Goal: Task Accomplishment & Management: Complete application form

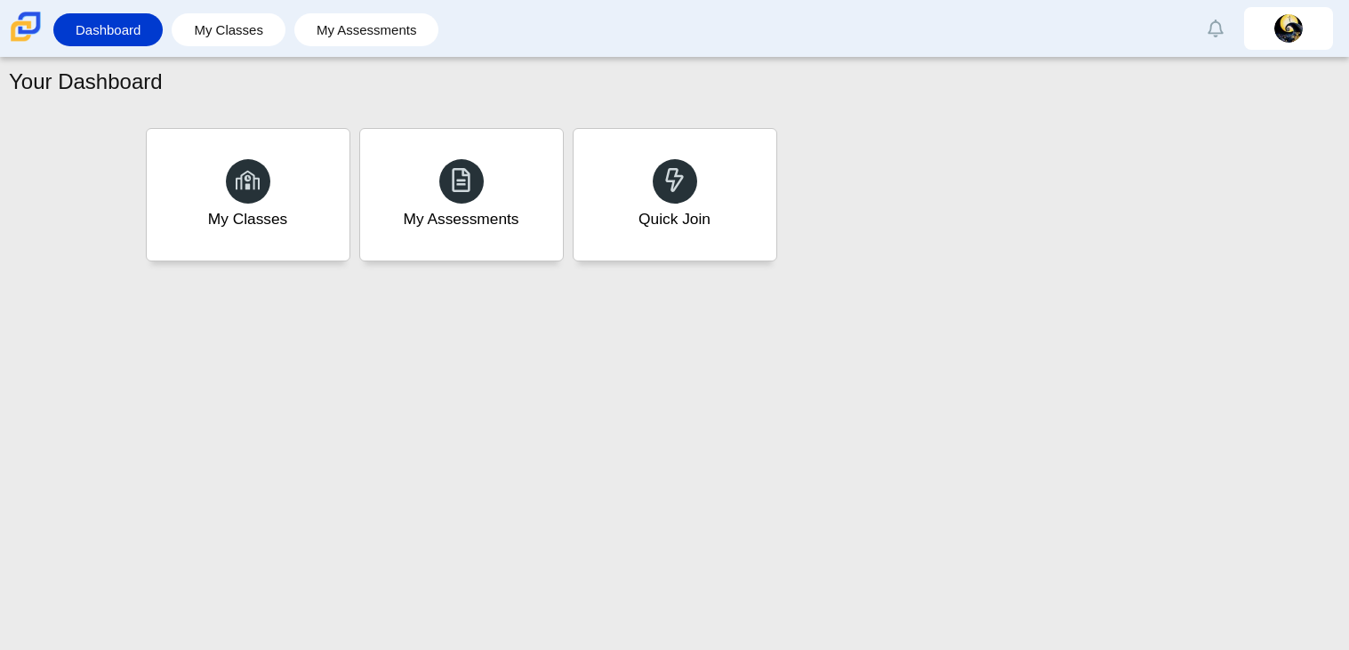
click at [502, 114] on div "My Classes My Assessments Quick Join" at bounding box center [674, 195] width 1331 height 179
click at [685, 202] on div "Quick Join" at bounding box center [674, 194] width 211 height 137
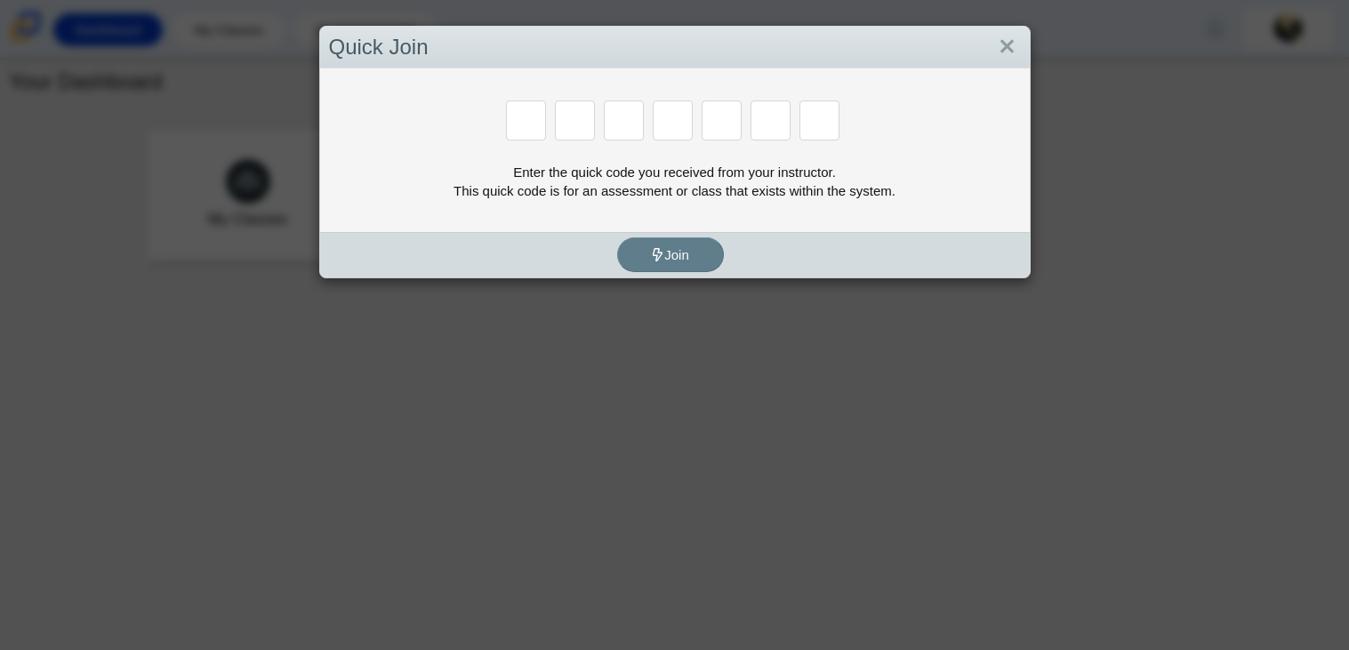
click at [685, 202] on div "Enter the quick code you received from your instructor. This quick code is for …" at bounding box center [675, 150] width 710 height 164
click at [524, 133] on input "Enter Access Code Digit 1" at bounding box center [526, 120] width 40 height 40
type input "b"
type input "w"
type input "8"
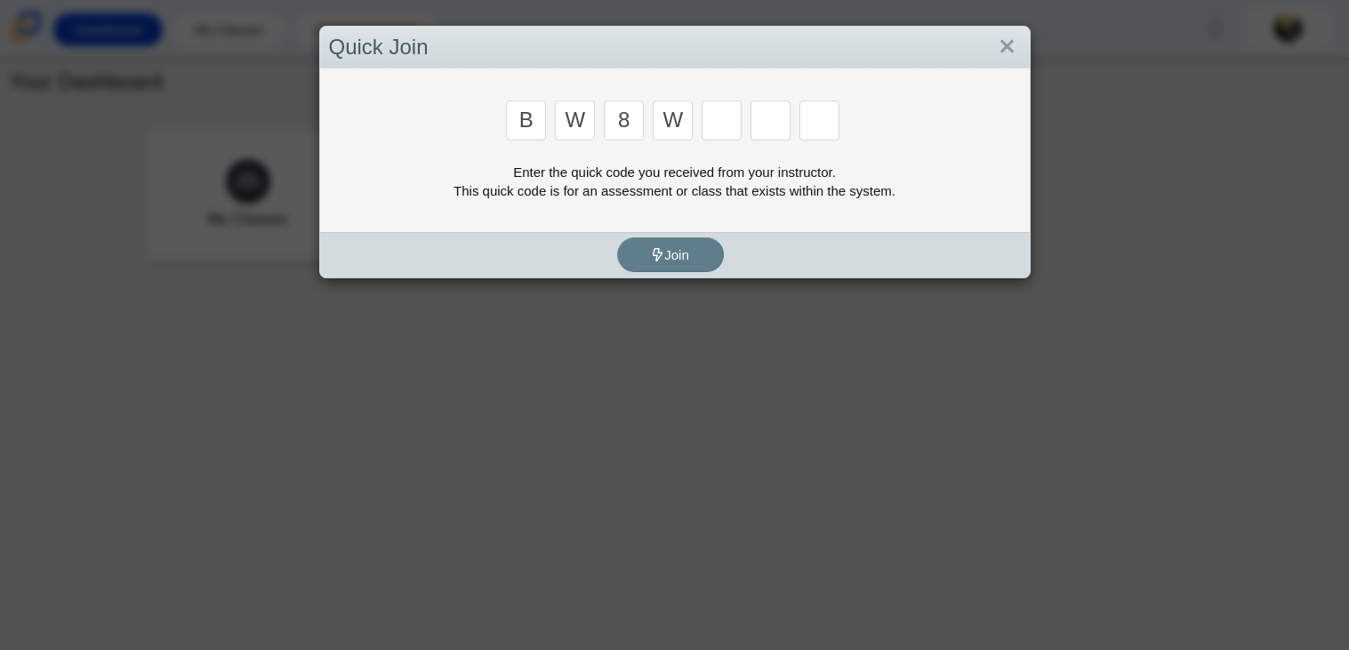
type input "w"
type input "z"
type input "m"
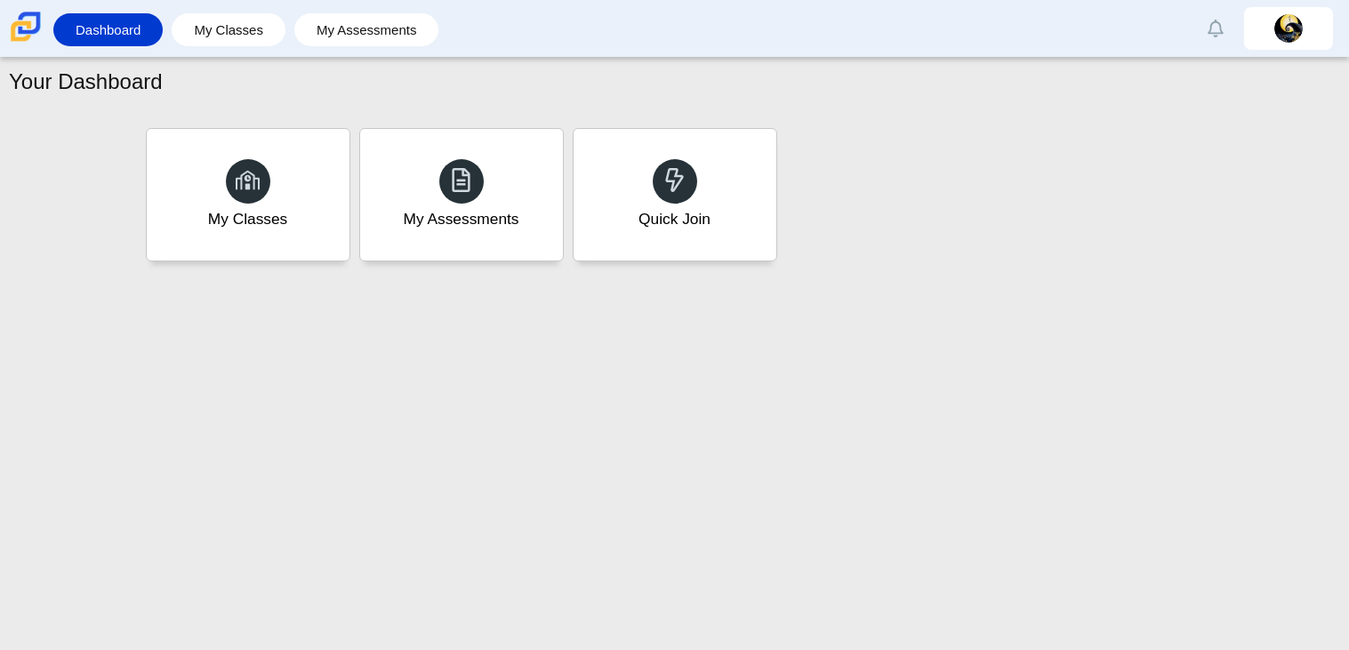
type input "v"
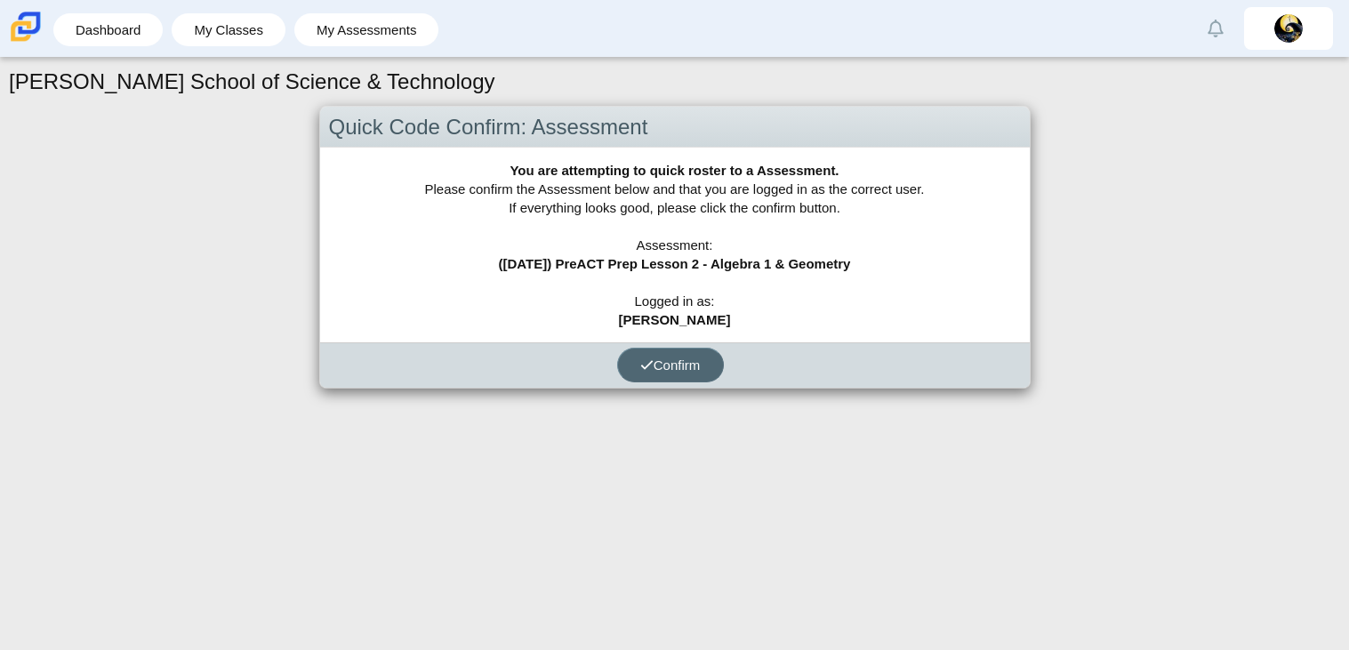
click at [682, 380] on button "Confirm" at bounding box center [670, 365] width 107 height 35
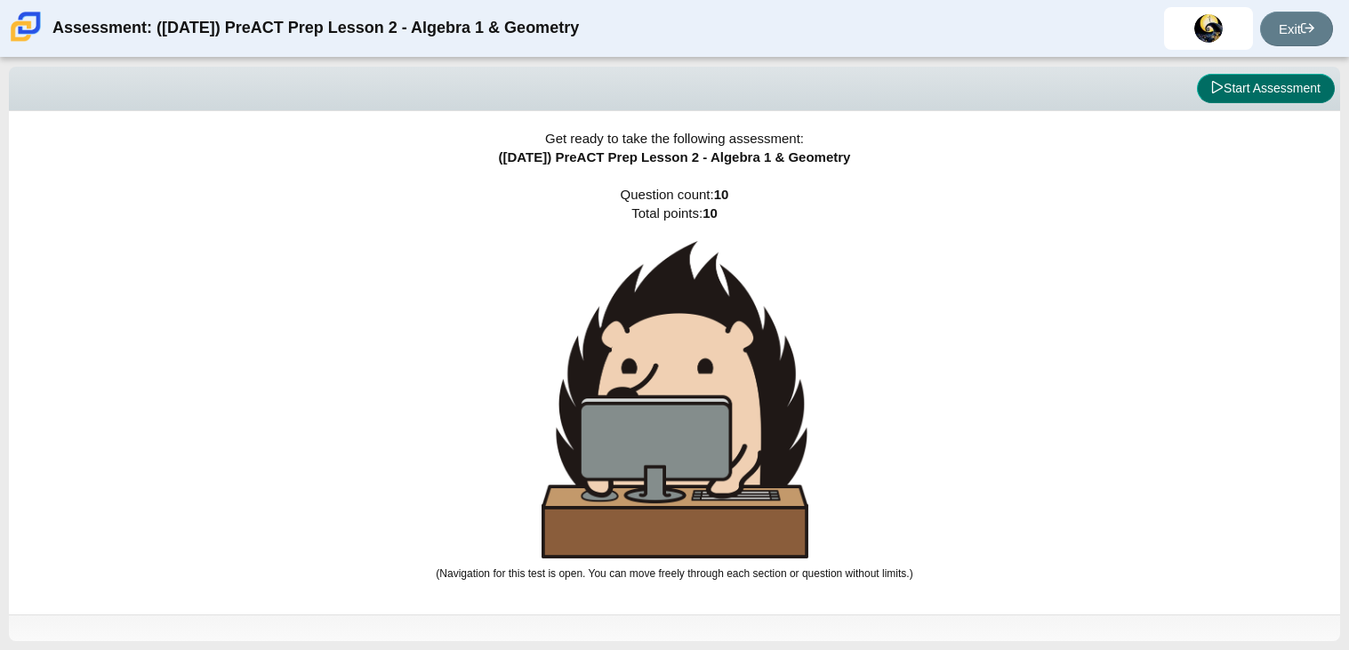
click at [1245, 97] on button "Start Assessment" at bounding box center [1266, 89] width 138 height 30
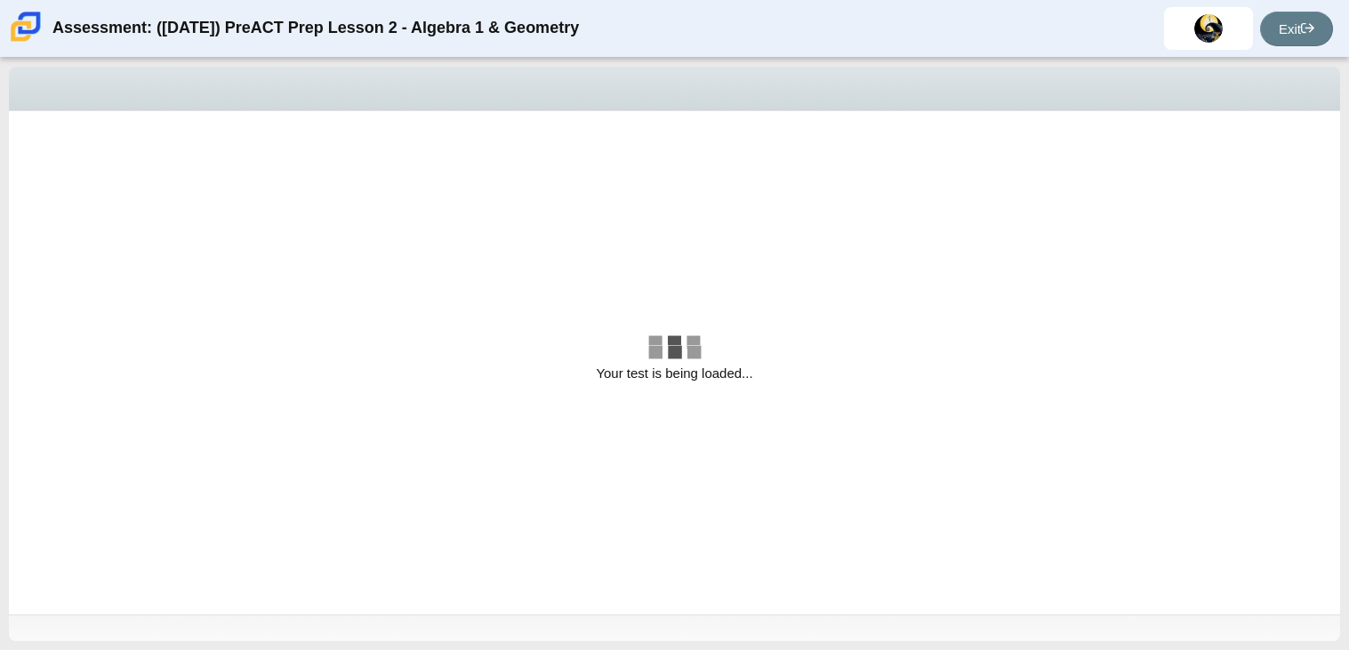
select select "bbf5d072-3e0b-44c4-9a12-6e7c9033f65b"
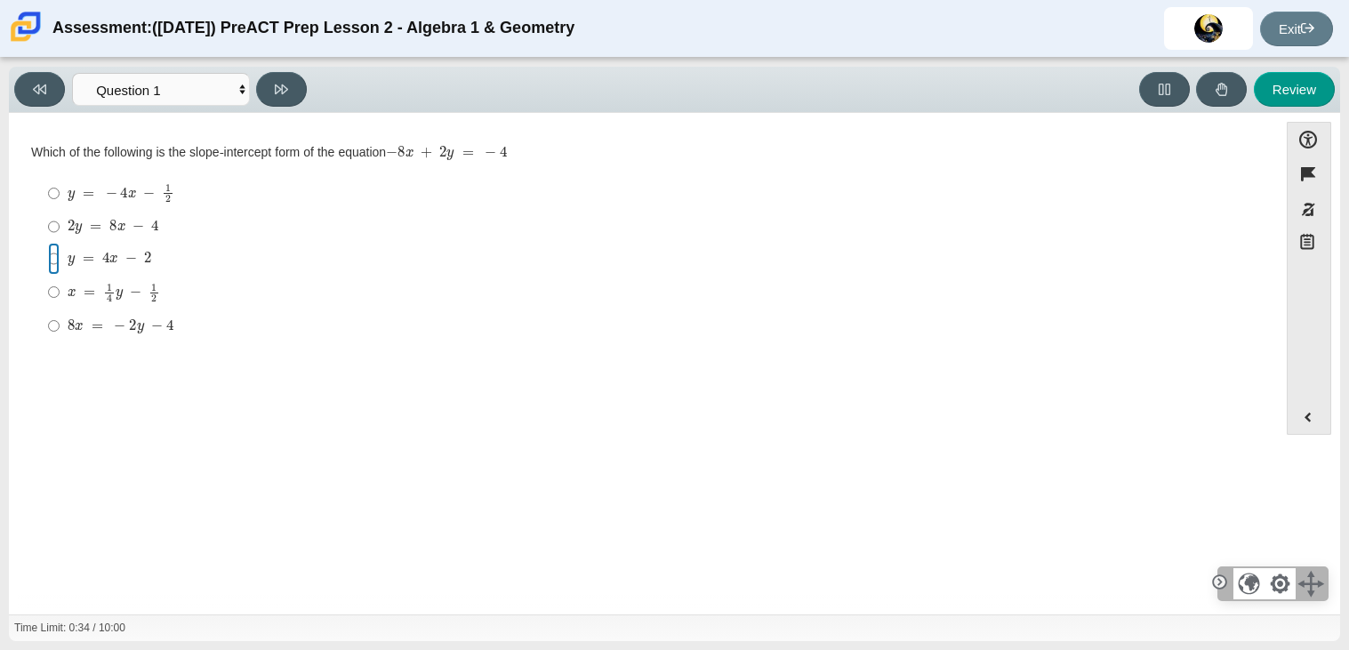
click at [58, 257] on input "y = 4 x − 2 y = 4 x − 2" at bounding box center [54, 259] width 12 height 32
radio input "true"
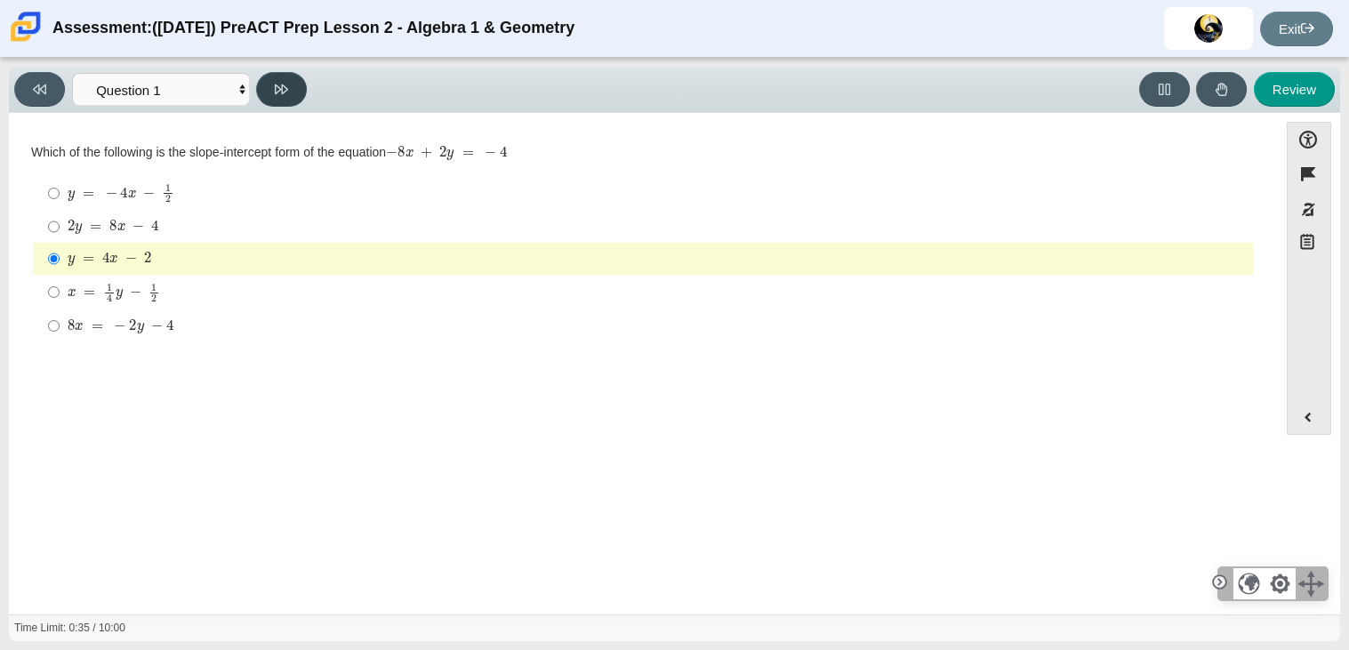
click at [285, 86] on icon at bounding box center [281, 89] width 13 height 13
select select "ed62e223-81bd-4cbf-ab48-ab975844bd1f"
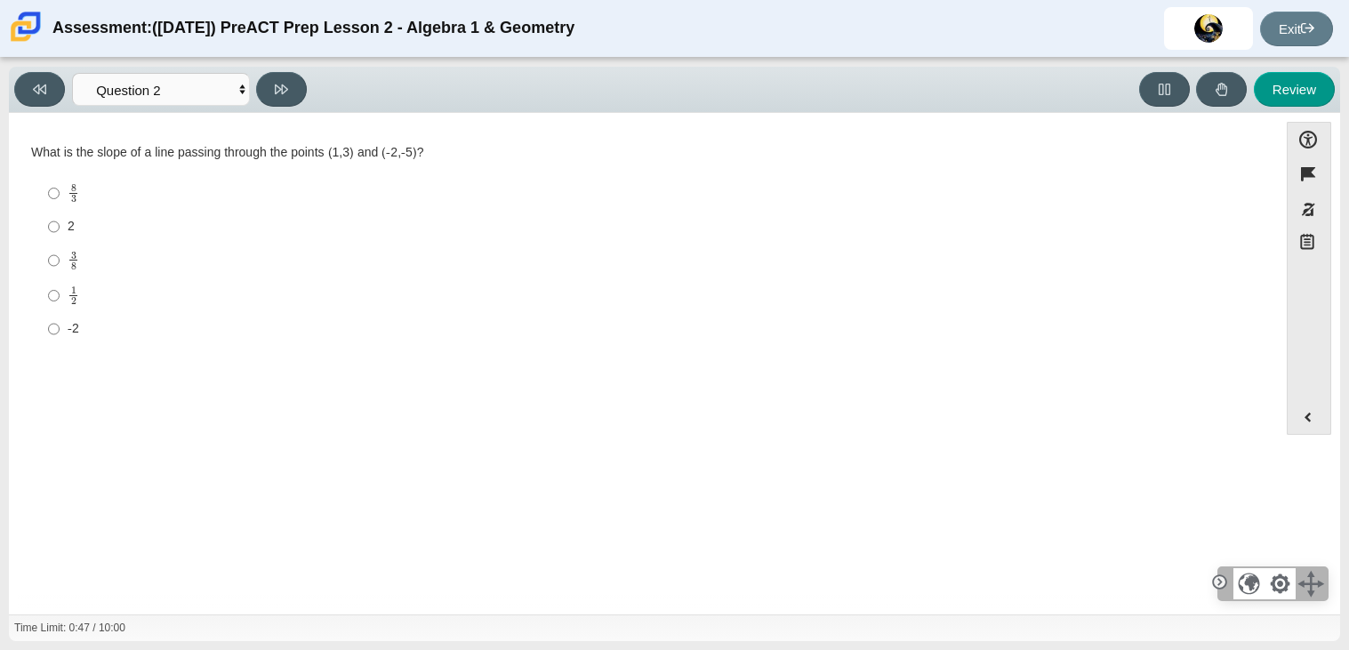
click at [45, 188] on label "8 3 8 thirds" at bounding box center [645, 193] width 1218 height 35
click at [48, 188] on input "8 3 8 thirds" at bounding box center [54, 193] width 12 height 35
radio input "true"
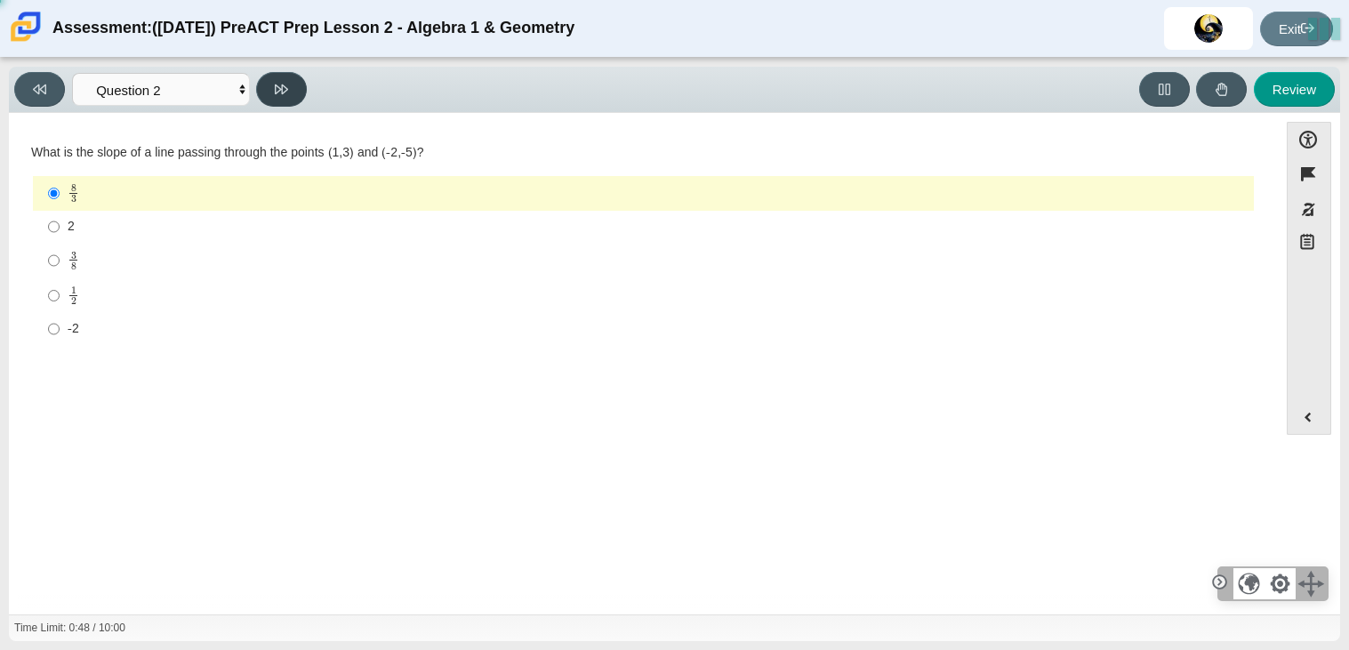
click at [277, 76] on button at bounding box center [281, 89] width 51 height 35
select select "97f4f5fa-a52e-4fed-af51-565bfcdf47cb"
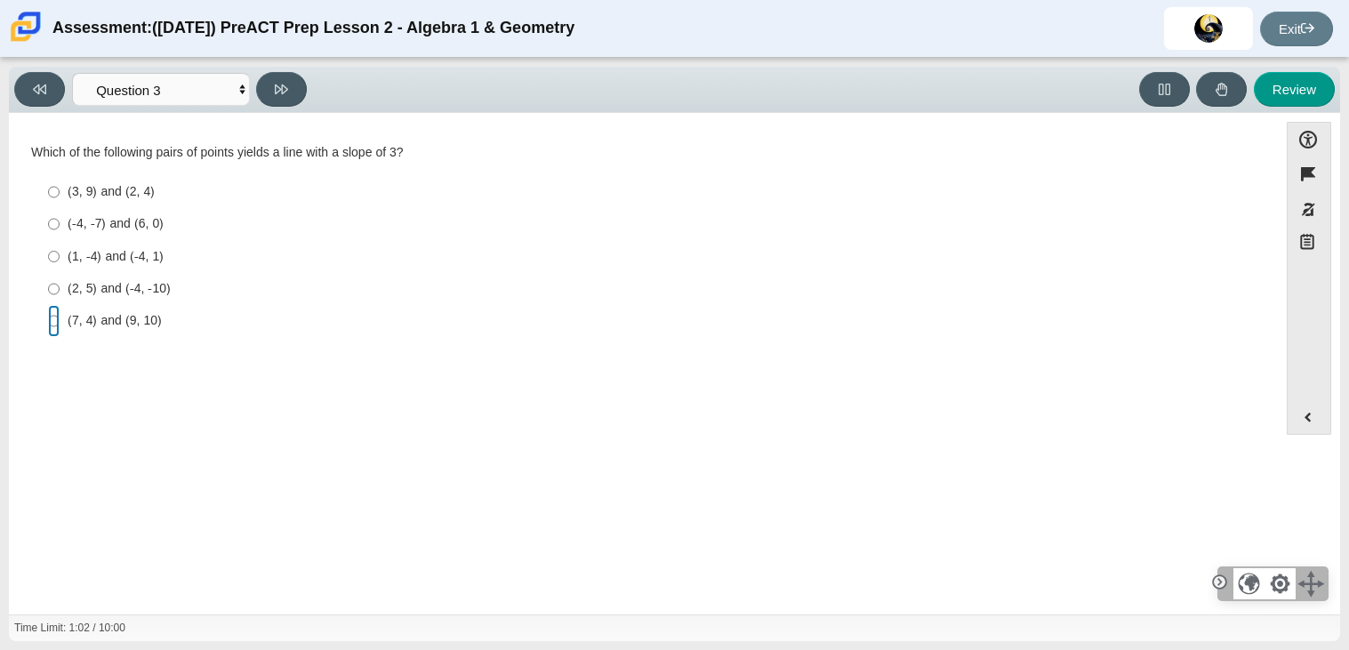
click at [51, 325] on input "(7, 4) and (9, 10) (7, 4) and (9, 10)" at bounding box center [54, 321] width 12 height 32
radio input "true"
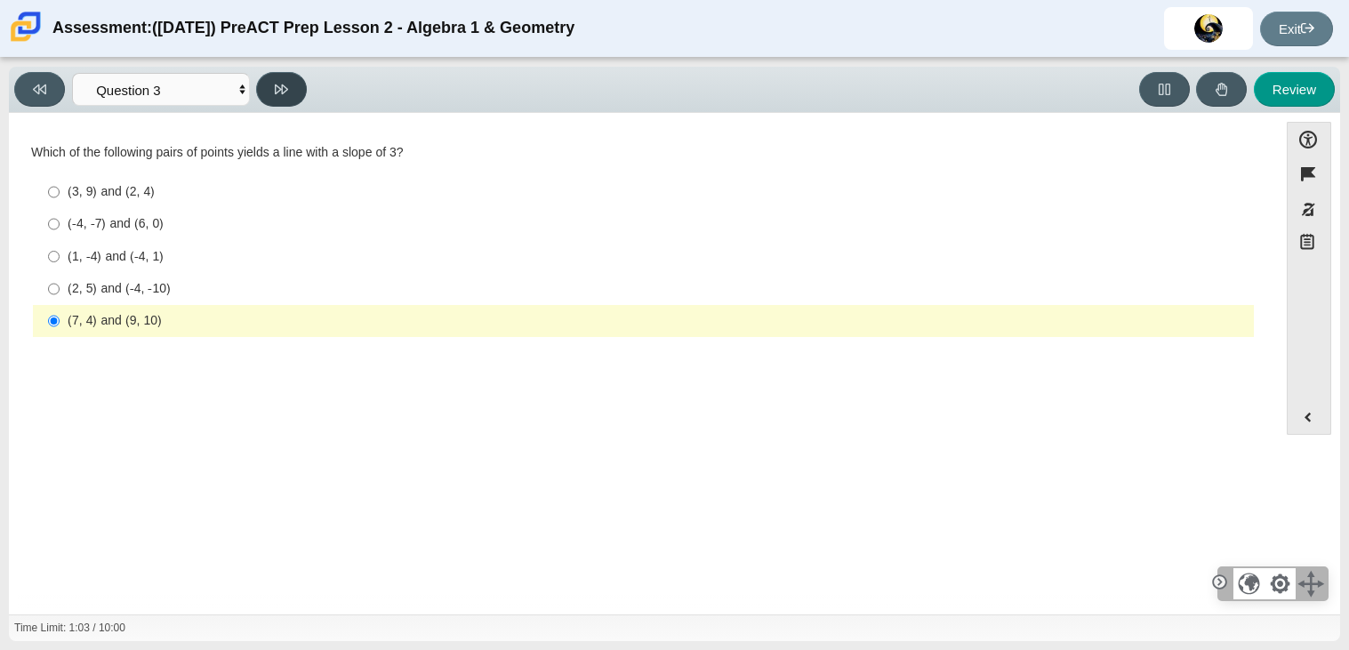
click at [285, 76] on button at bounding box center [281, 89] width 51 height 35
select select "89427bb7-e313-4f00-988f-8b8255897029"
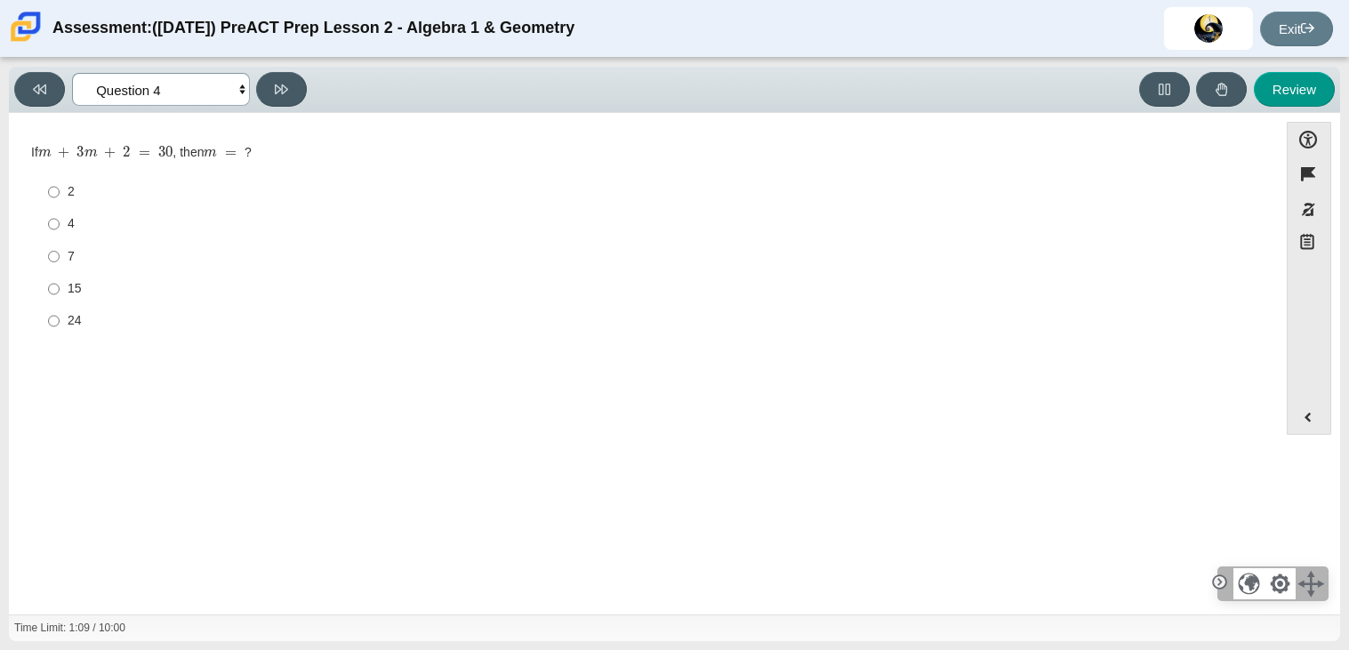
click at [208, 98] on select "Questions Question 1 Question 2 Question 3 Question 4 Question 5 Question 6 Que…" at bounding box center [161, 89] width 178 height 33
click at [0, 116] on div "Viewing Question 4 of 10 in Pacing Mode Questions Question 1 Question 2 Questio…" at bounding box center [674, 354] width 1349 height 592
click at [48, 255] on input "7 7" at bounding box center [54, 256] width 12 height 32
radio input "true"
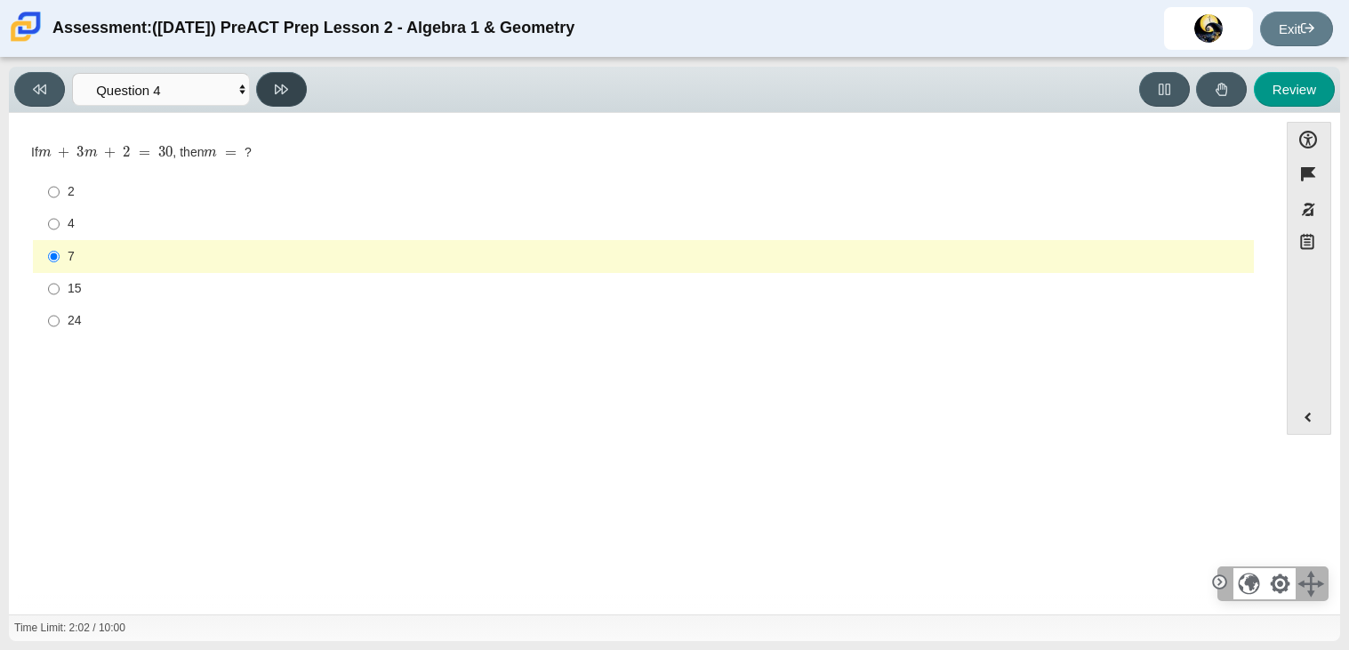
click at [260, 83] on button at bounding box center [281, 89] width 51 height 35
select select "489dcffd-4e6a-49cf-a9d6-ad1d4a911a4e"
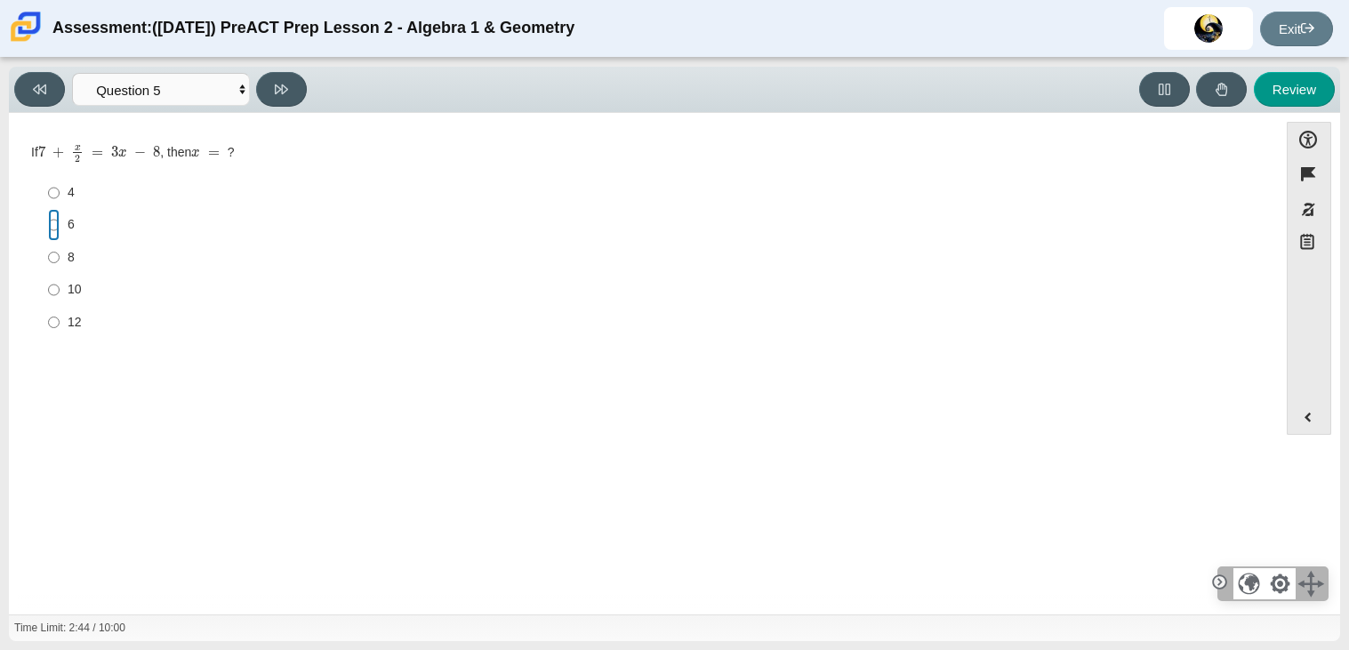
click at [54, 217] on input "6 6" at bounding box center [54, 225] width 12 height 32
radio input "true"
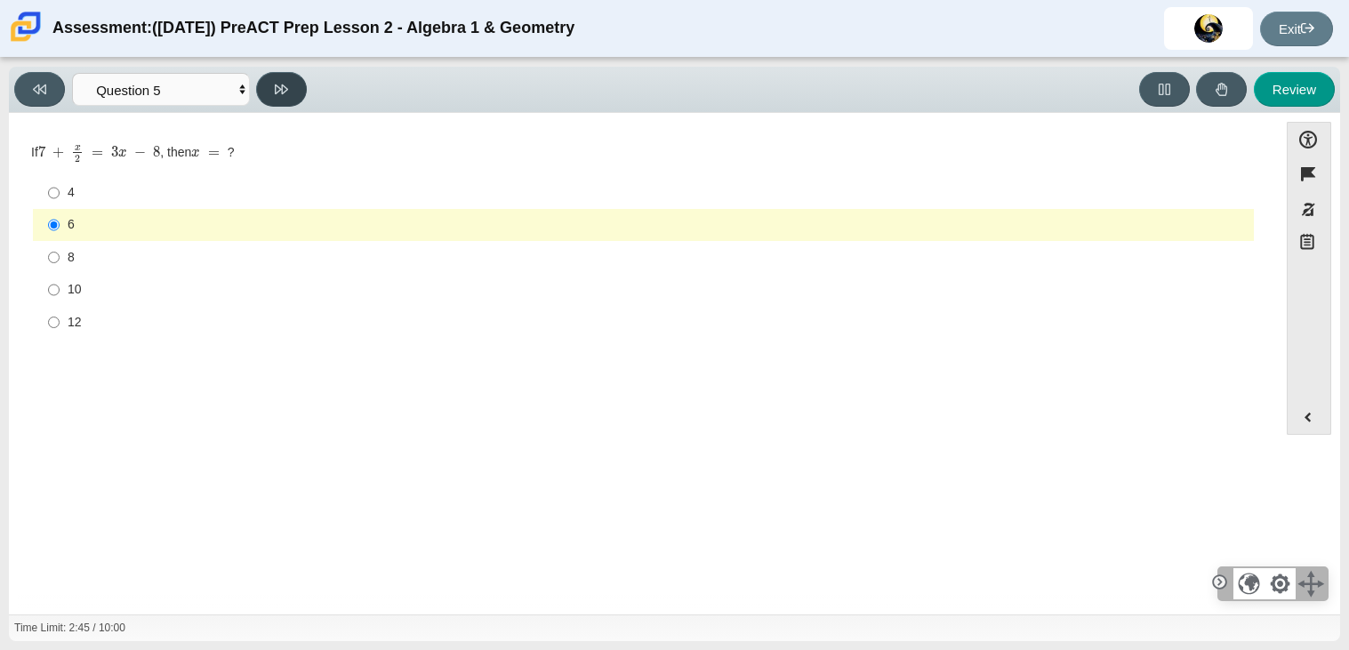
click at [282, 75] on button at bounding box center [281, 89] width 51 height 35
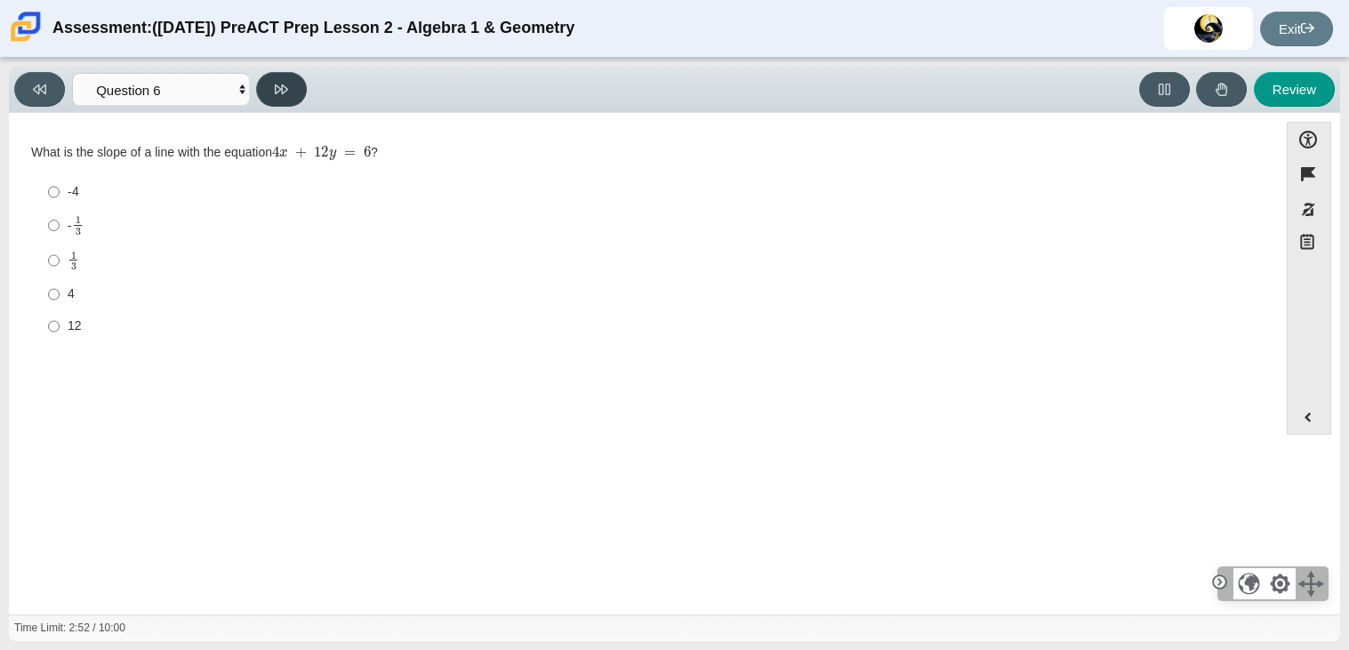
click at [282, 75] on button at bounding box center [281, 89] width 51 height 35
click at [32, 96] on button at bounding box center [39, 89] width 51 height 35
select select "210571de-36a6-4d8e-a361-ceff8ef801dc"
click at [45, 223] on label "- 1 3 -1 third" at bounding box center [645, 225] width 1218 height 35
click at [48, 223] on input "- 1 3 -1 third" at bounding box center [54, 225] width 12 height 35
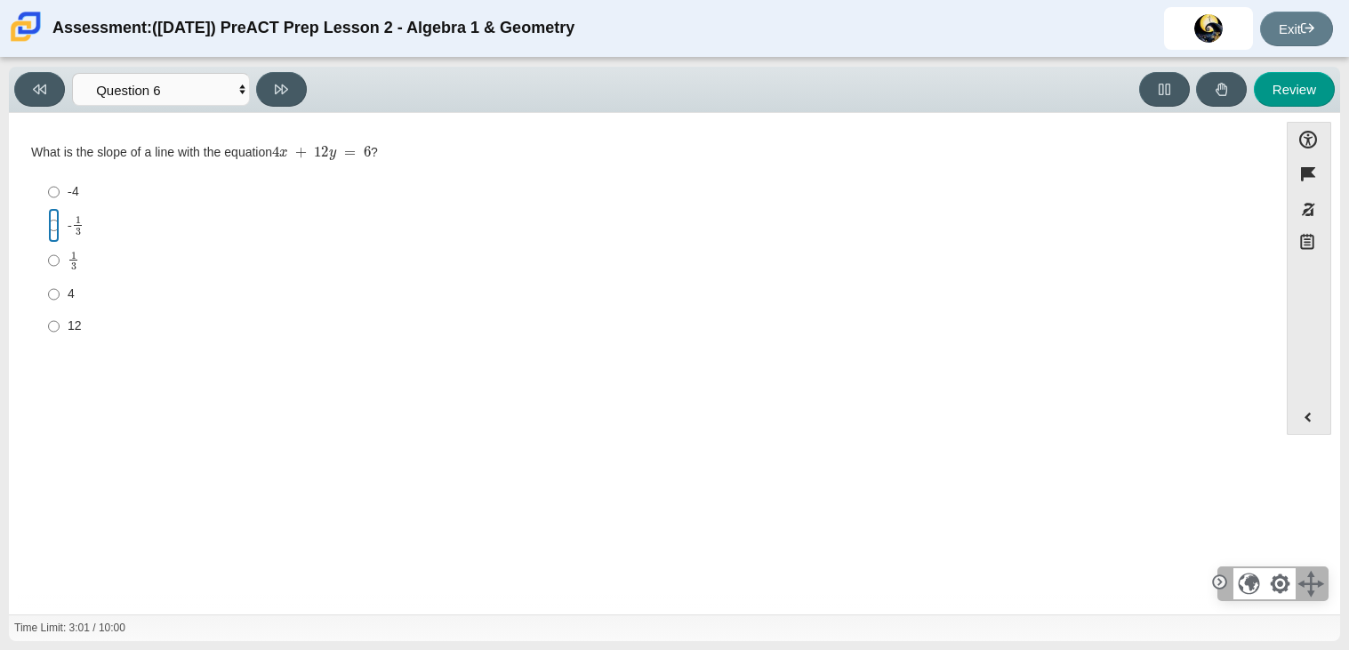
radio input "true"
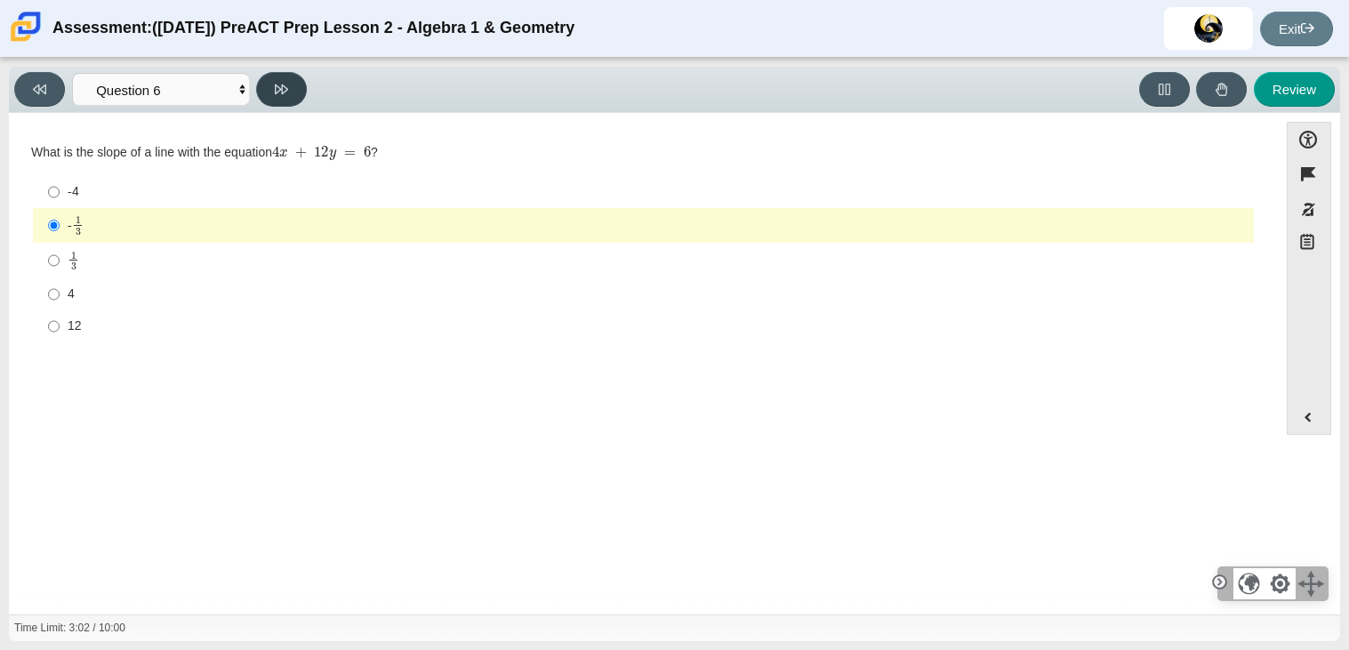
click at [281, 88] on icon at bounding box center [281, 89] width 13 height 10
select select "ec95ace6-bebc-42b8-9428-40567494d4da"
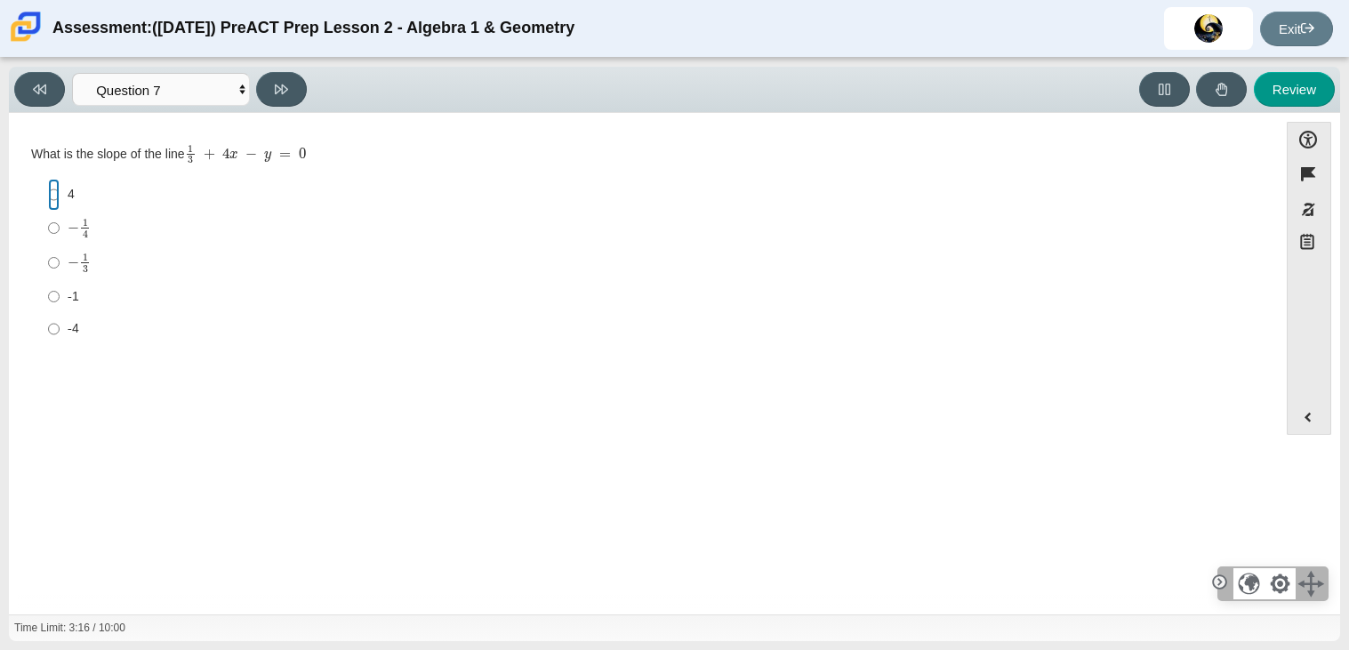
click at [52, 193] on input "4 4" at bounding box center [54, 195] width 12 height 32
radio input "true"
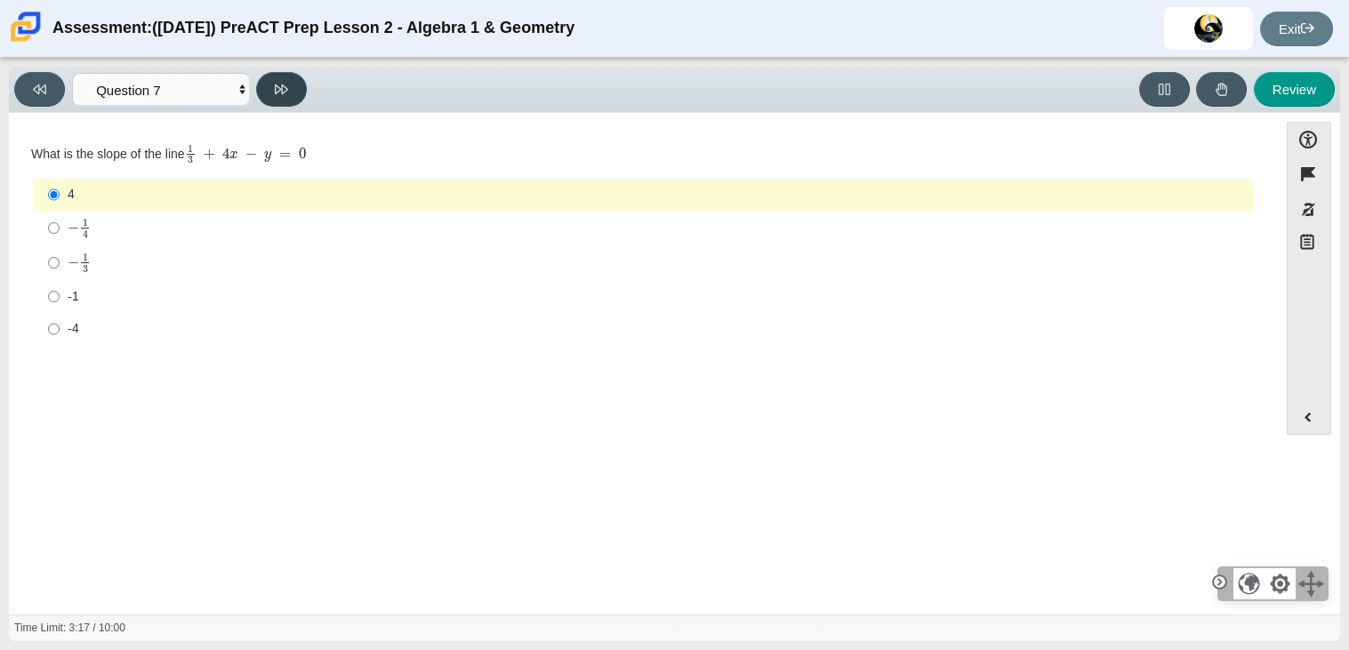
click at [279, 91] on icon at bounding box center [281, 89] width 13 height 13
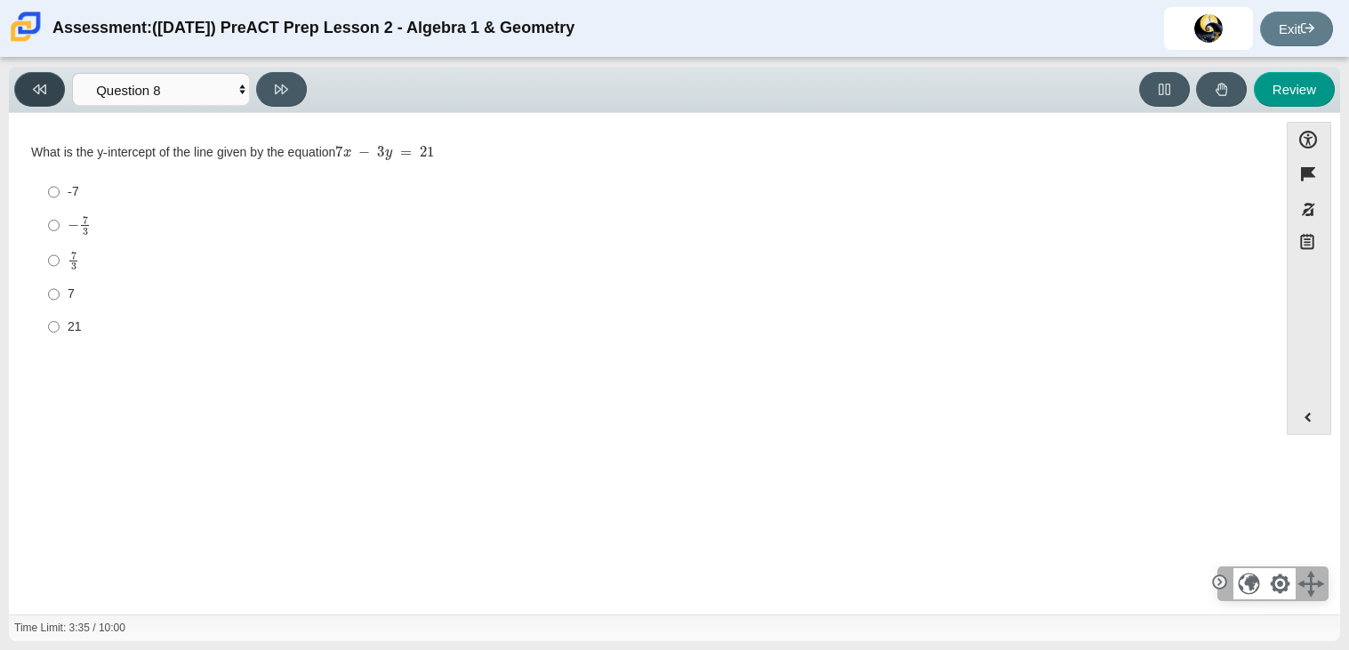
click at [31, 86] on button at bounding box center [39, 89] width 51 height 35
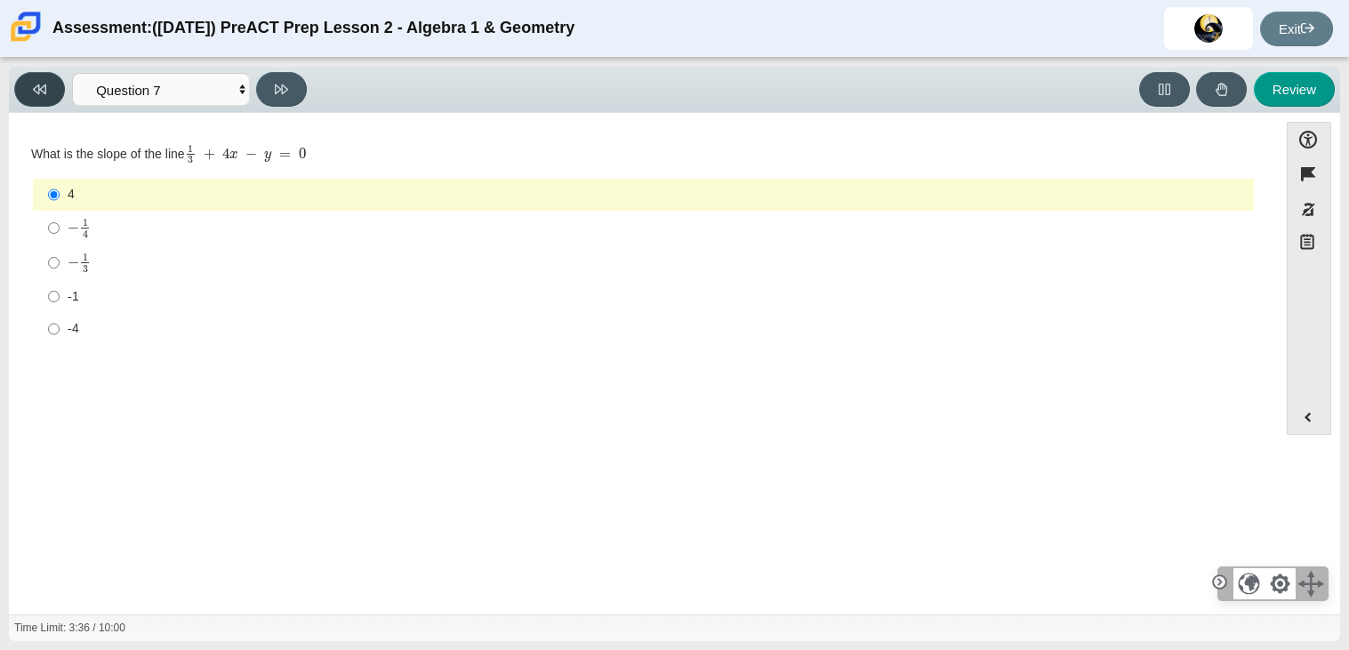
click at [31, 87] on button at bounding box center [39, 89] width 51 height 35
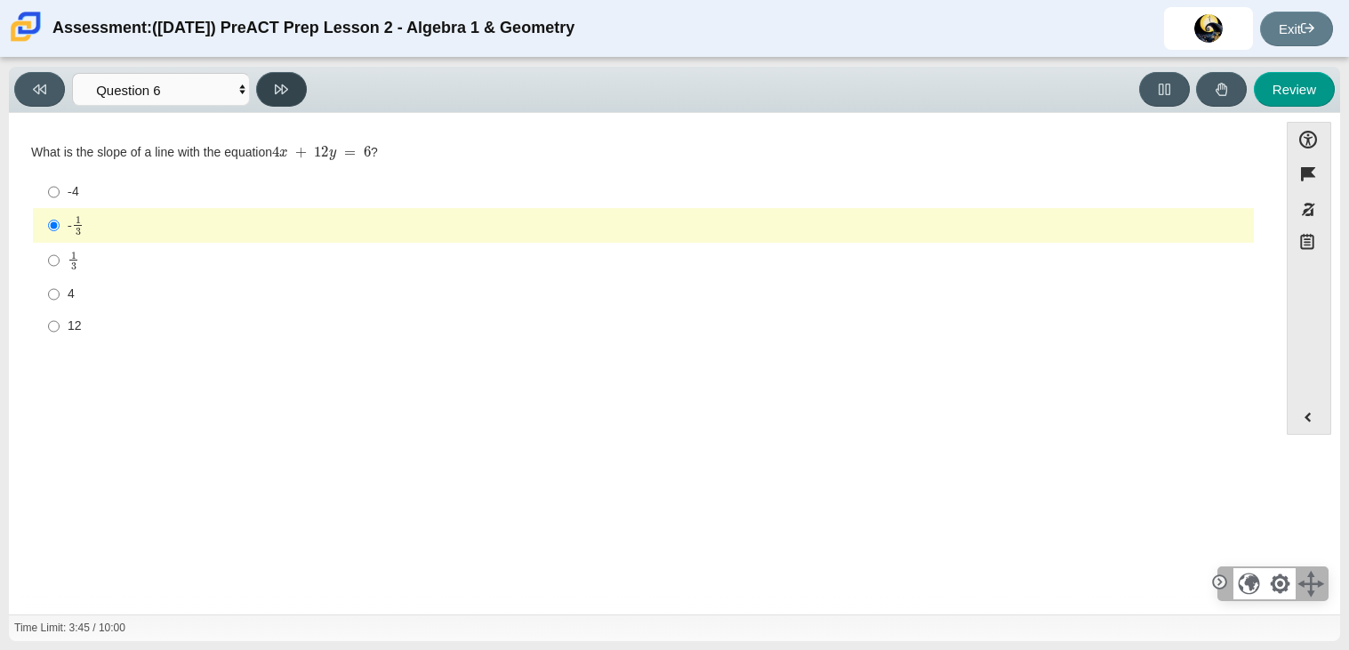
click at [276, 100] on button at bounding box center [281, 89] width 51 height 35
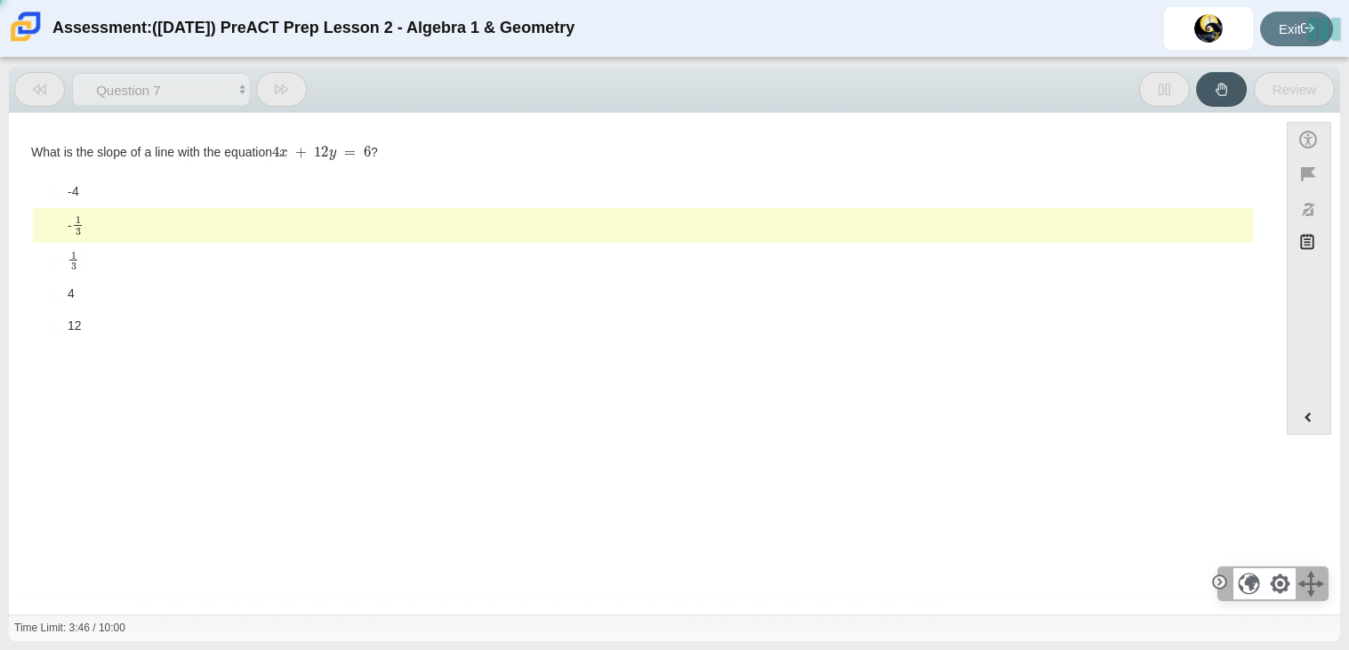
click at [276, 100] on button at bounding box center [281, 89] width 51 height 35
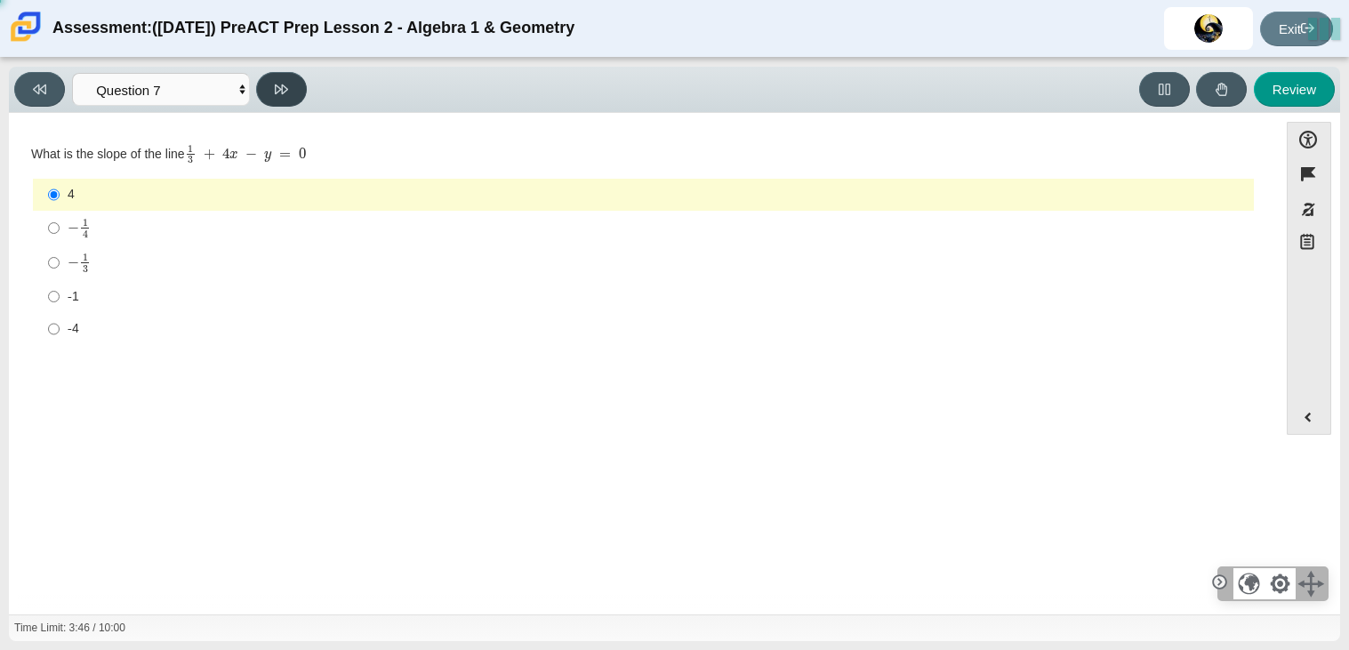
select select "ce81fe10-bf29-4b5e-8bd7-4f47f2fed4d8"
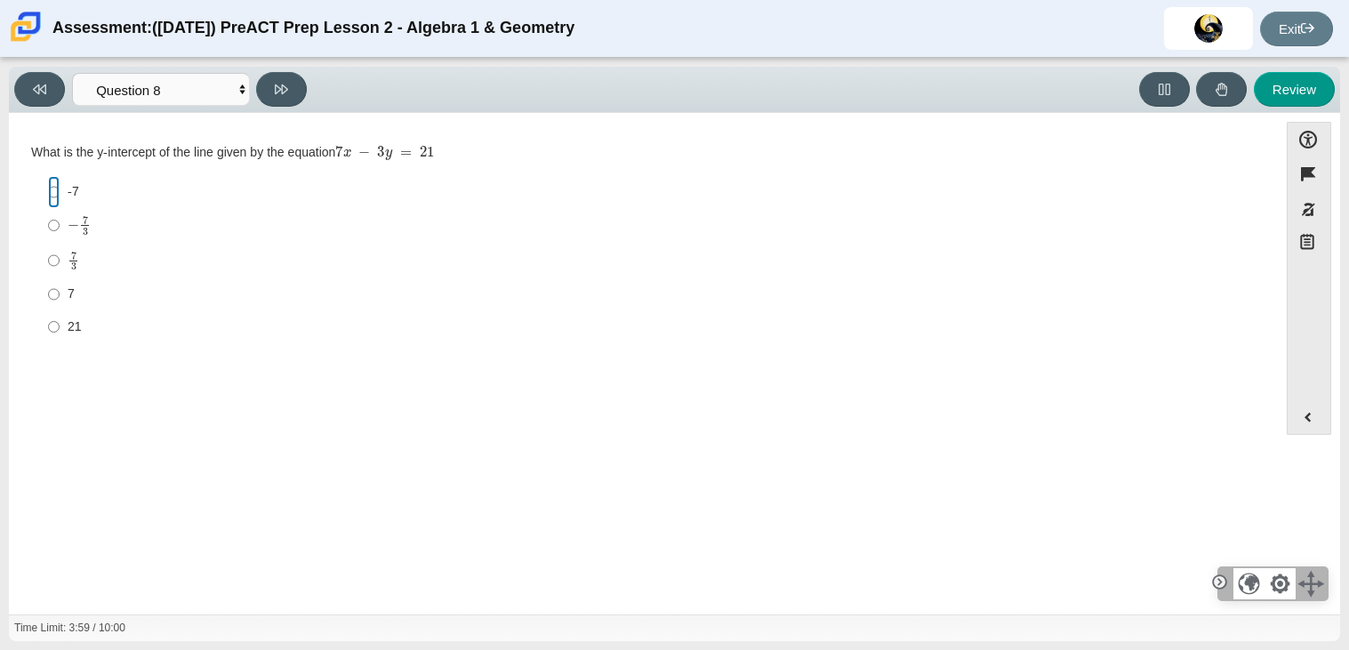
click at [50, 198] on input "-7 -7" at bounding box center [54, 192] width 12 height 32
radio input "true"
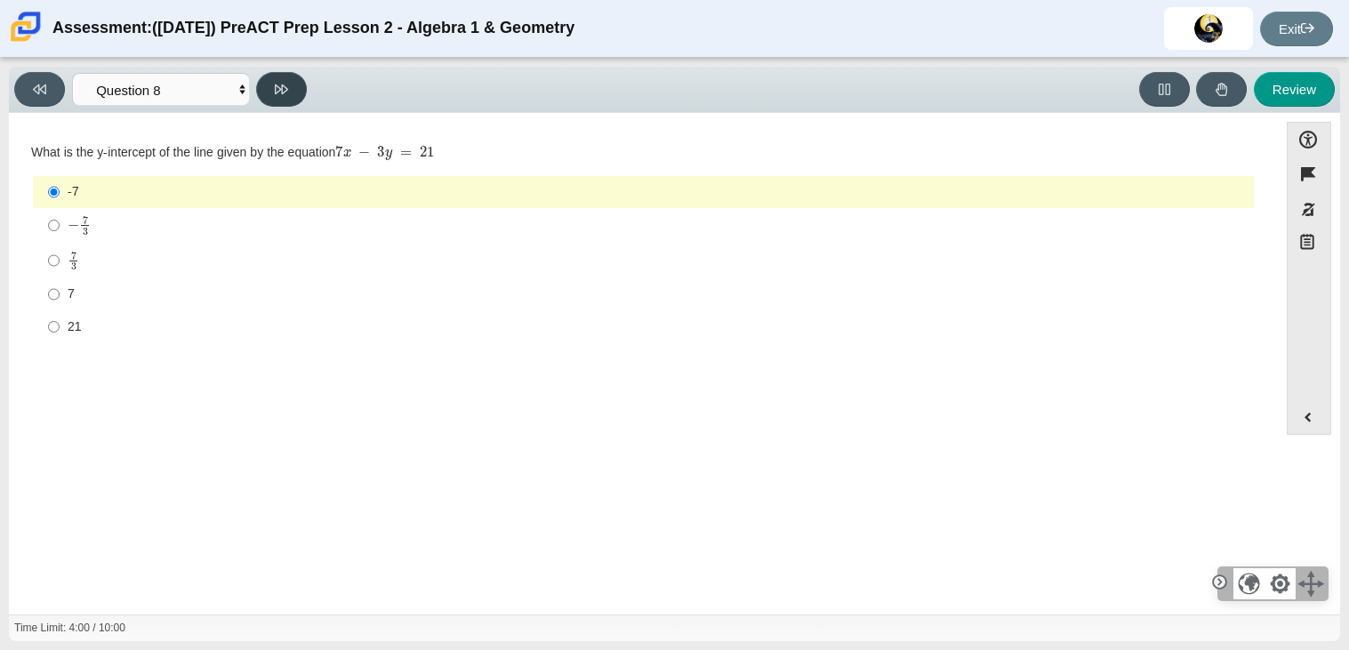
click at [291, 93] on button at bounding box center [281, 89] width 51 height 35
select select "14773eaf-2ca1-47ae-afe7-a624a56f34b3"
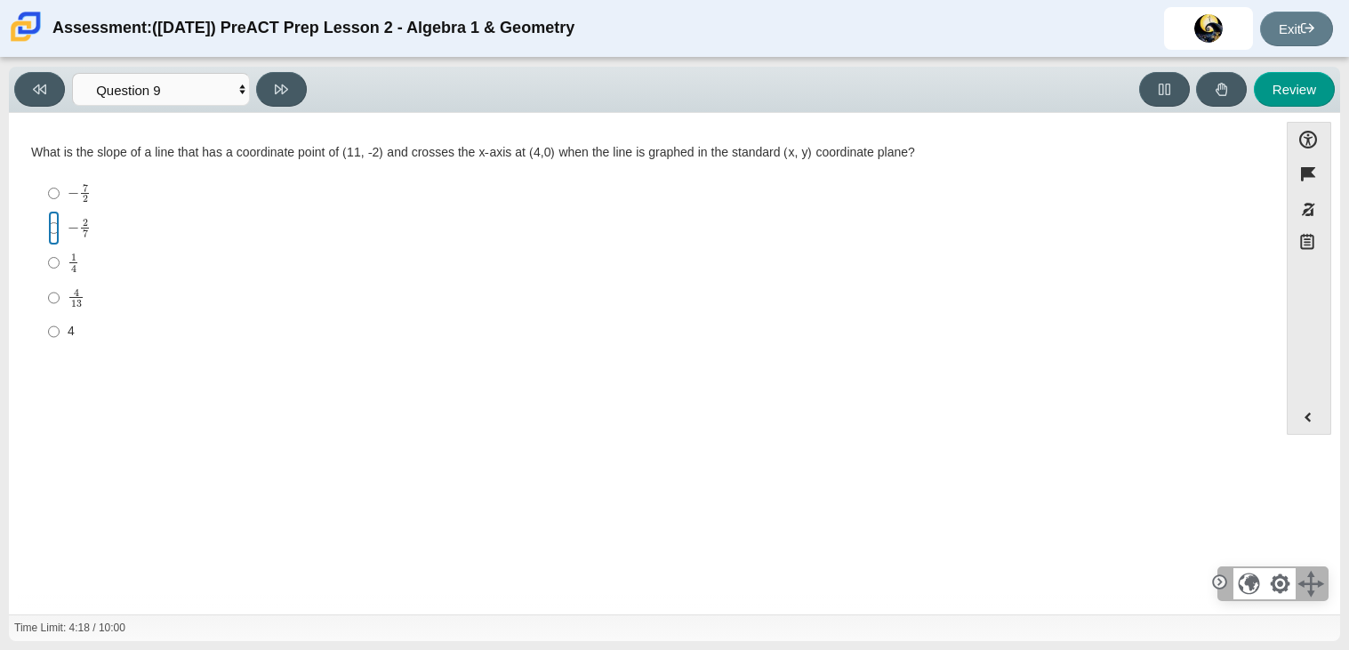
click at [48, 226] on input "− 2 7 negative 2 sevenths" at bounding box center [54, 228] width 12 height 35
radio input "true"
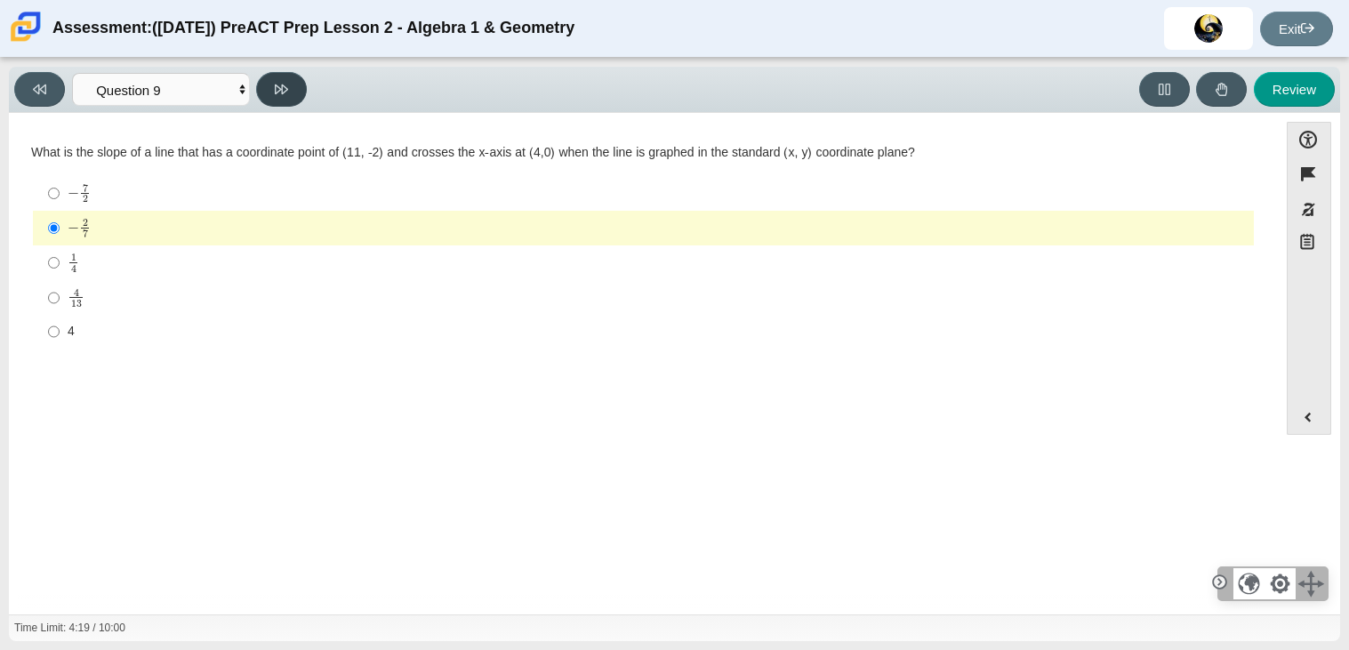
click at [268, 85] on button at bounding box center [281, 89] width 51 height 35
select select "96b71634-eacb-4f7e-8aef-411727d9bcba"
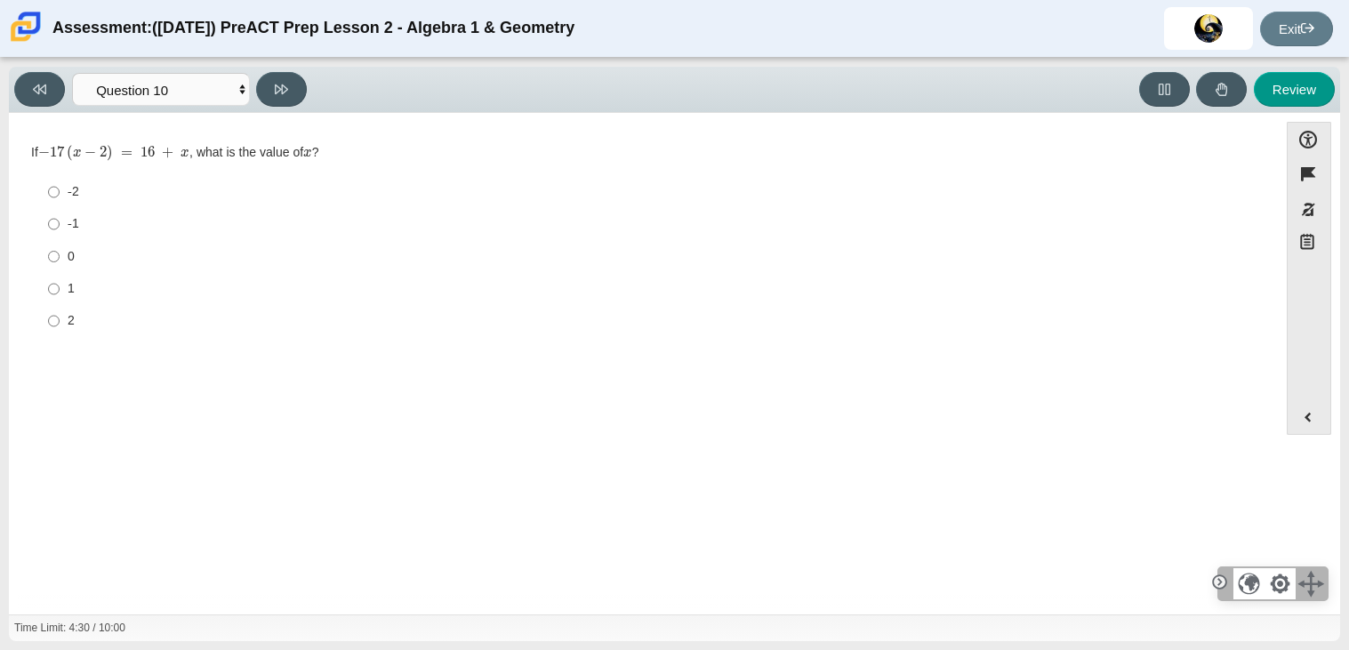
click at [61, 277] on label "1 1" at bounding box center [645, 289] width 1218 height 32
click at [60, 277] on input "1 1" at bounding box center [54, 289] width 12 height 32
radio input "true"
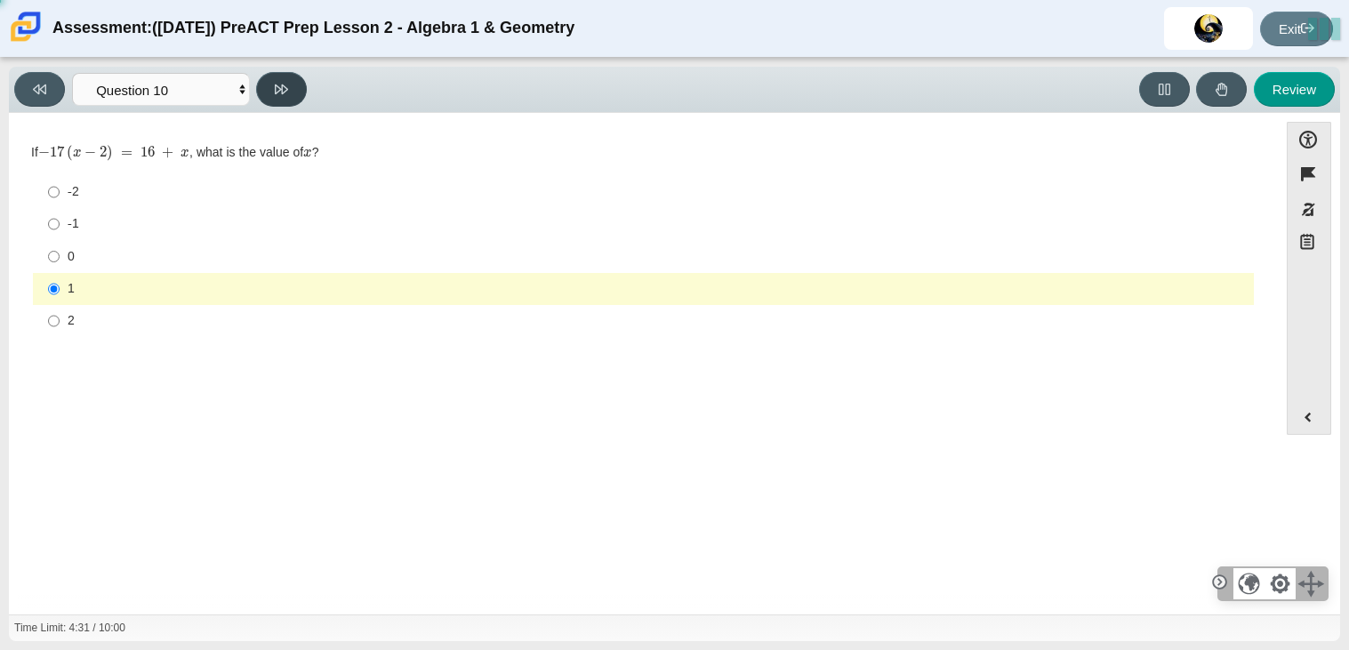
click at [288, 84] on button at bounding box center [281, 89] width 51 height 35
select select "review"
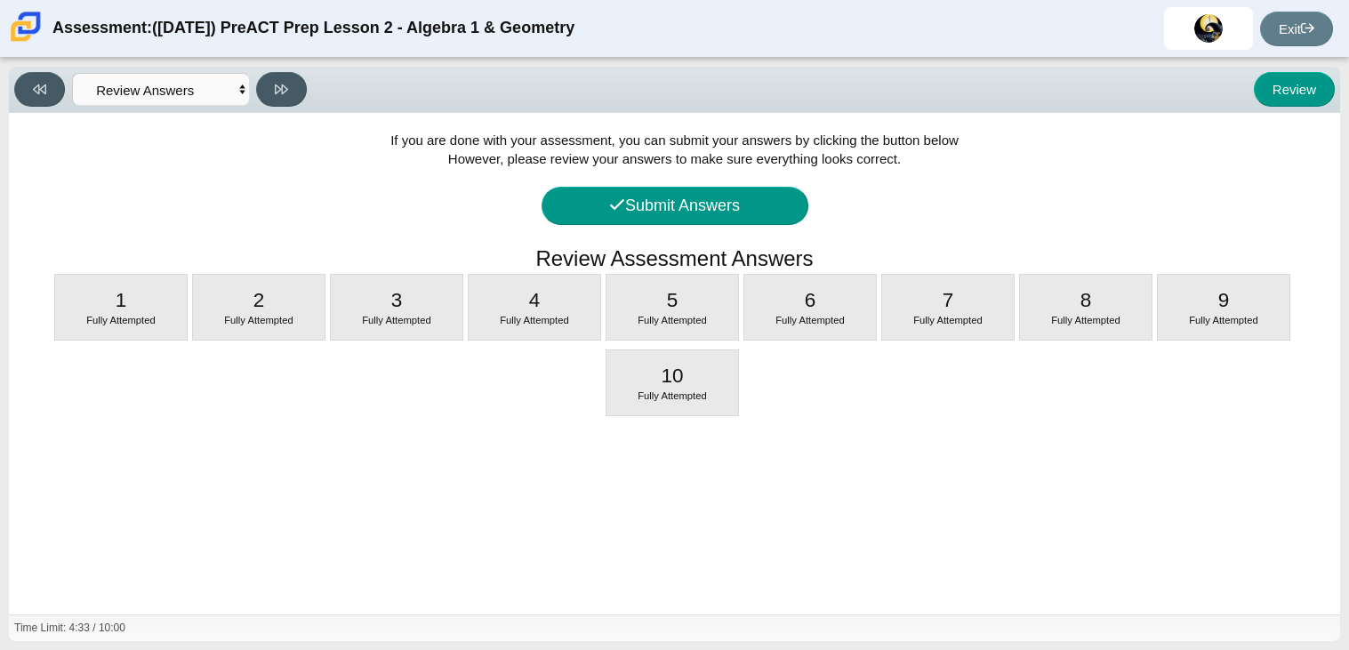
click at [686, 177] on div "If you are done with your assessment, you can submit your answers by clicking t…" at bounding box center [674, 363] width 1331 height 501
click at [675, 199] on button "Submit Answers" at bounding box center [674, 206] width 267 height 38
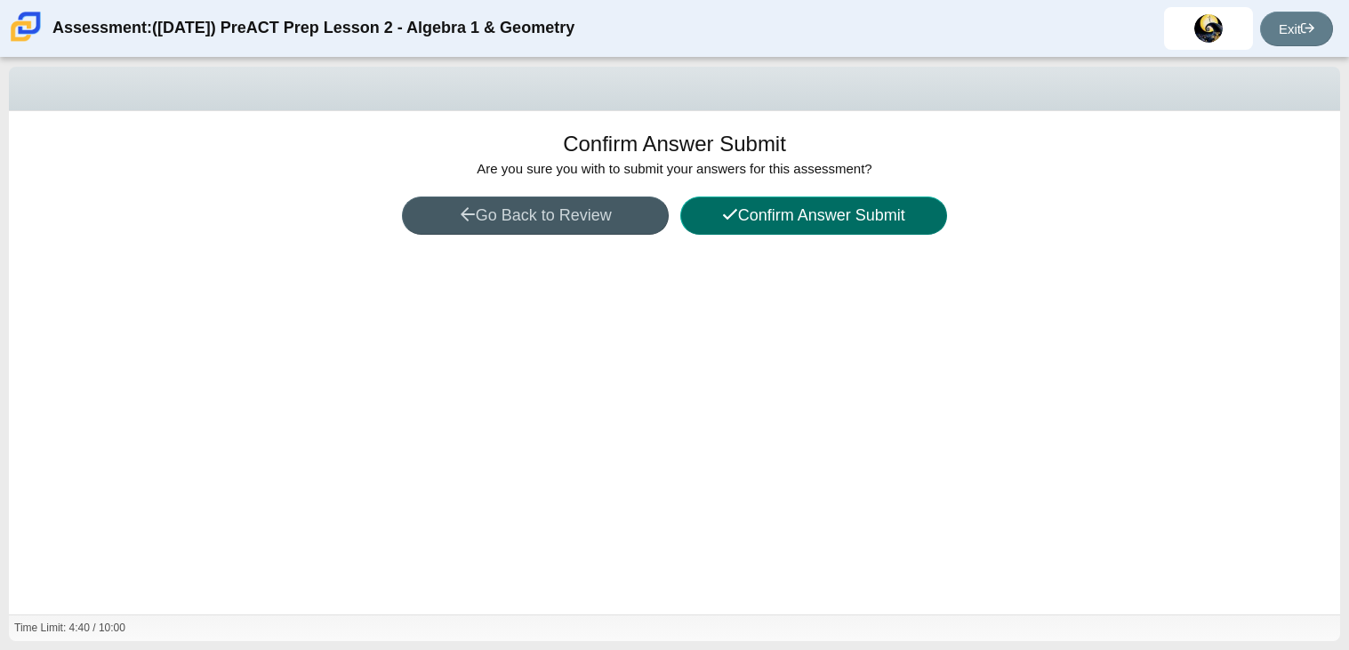
click at [797, 223] on button "Confirm Answer Submit" at bounding box center [813, 215] width 267 height 38
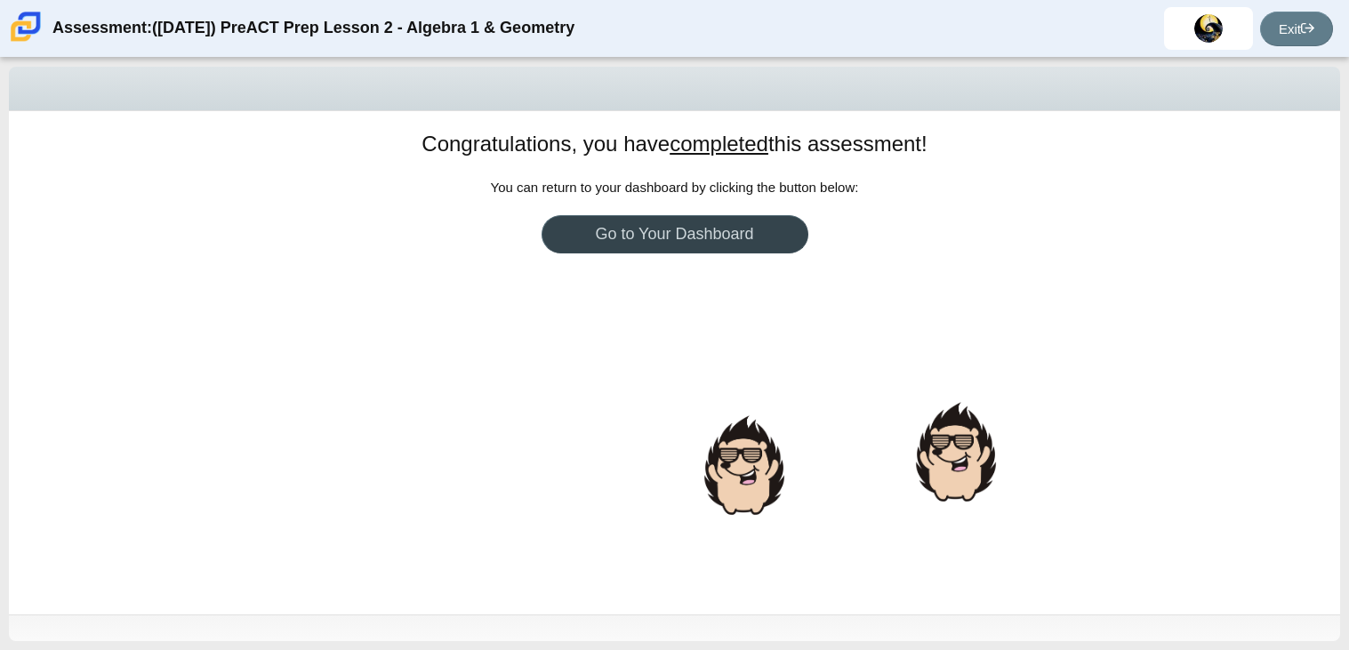
click at [752, 232] on link "Go to Your Dashboard" at bounding box center [674, 234] width 267 height 38
